Goal: Task Accomplishment & Management: Manage account settings

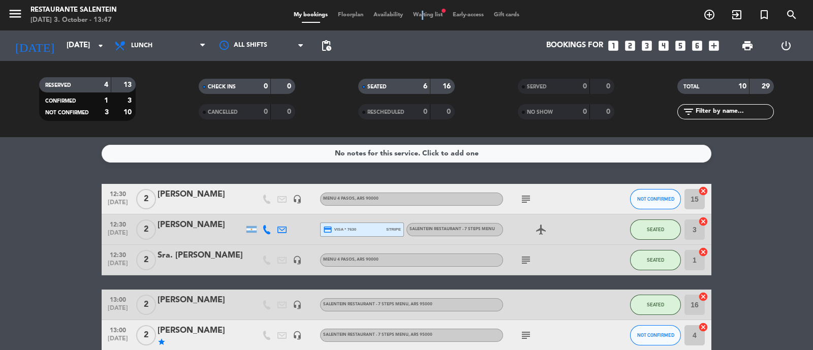
click at [420, 5] on div "menu Restaurante Salentein [DATE] 3. October - 13:47 My bookings Floorplan Avai…" at bounding box center [406, 15] width 813 height 30
click at [425, 14] on span "Waiting list fiber_manual_record" at bounding box center [428, 15] width 40 height 6
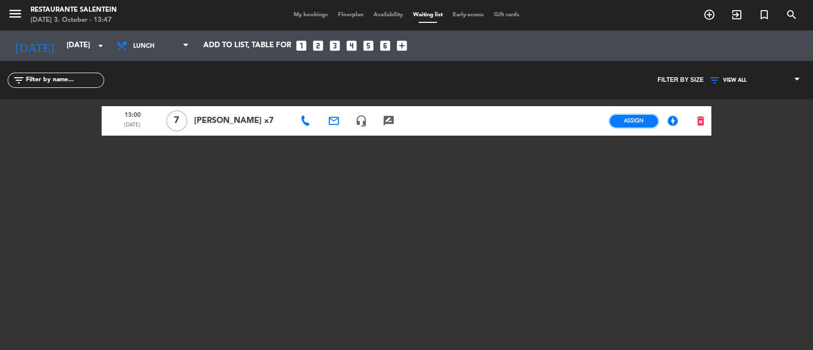
click at [634, 121] on span "Assign" at bounding box center [634, 121] width 20 height 8
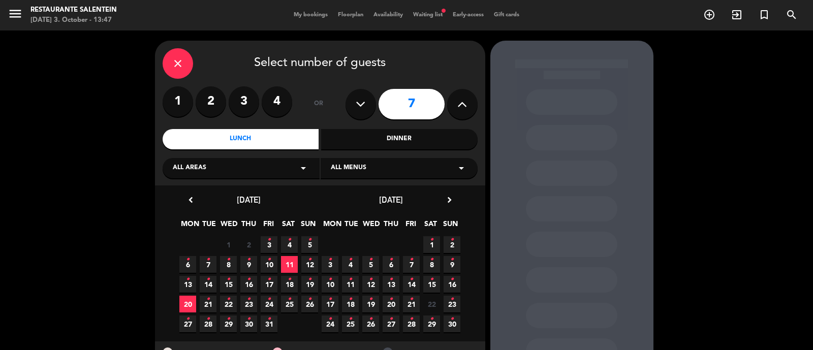
click at [174, 64] on icon "close" at bounding box center [178, 63] width 12 height 12
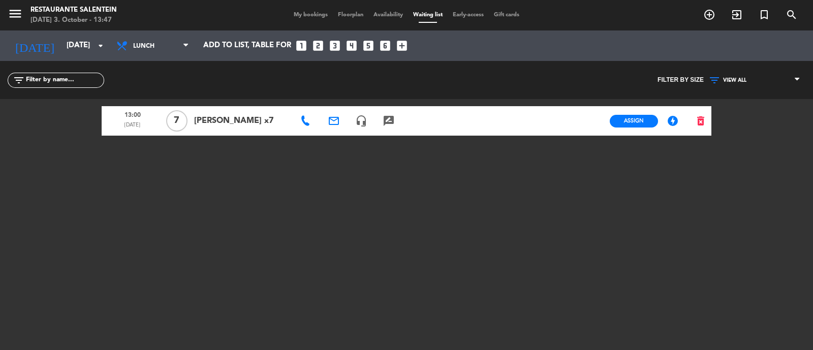
click at [305, 14] on span "My bookings" at bounding box center [311, 15] width 44 height 6
